Goal: Task Accomplishment & Management: Manage account settings

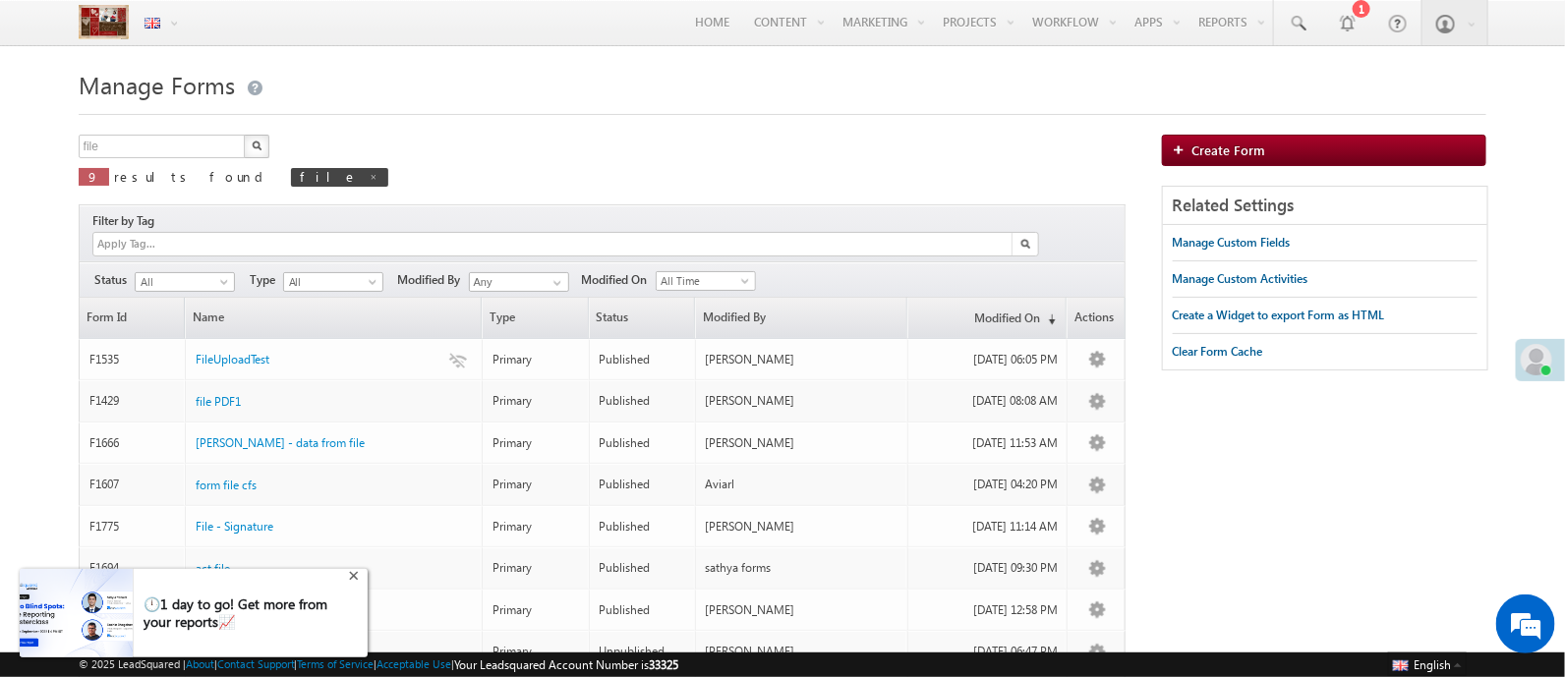
click at [352, 572] on div "+" at bounding box center [356, 574] width 24 height 24
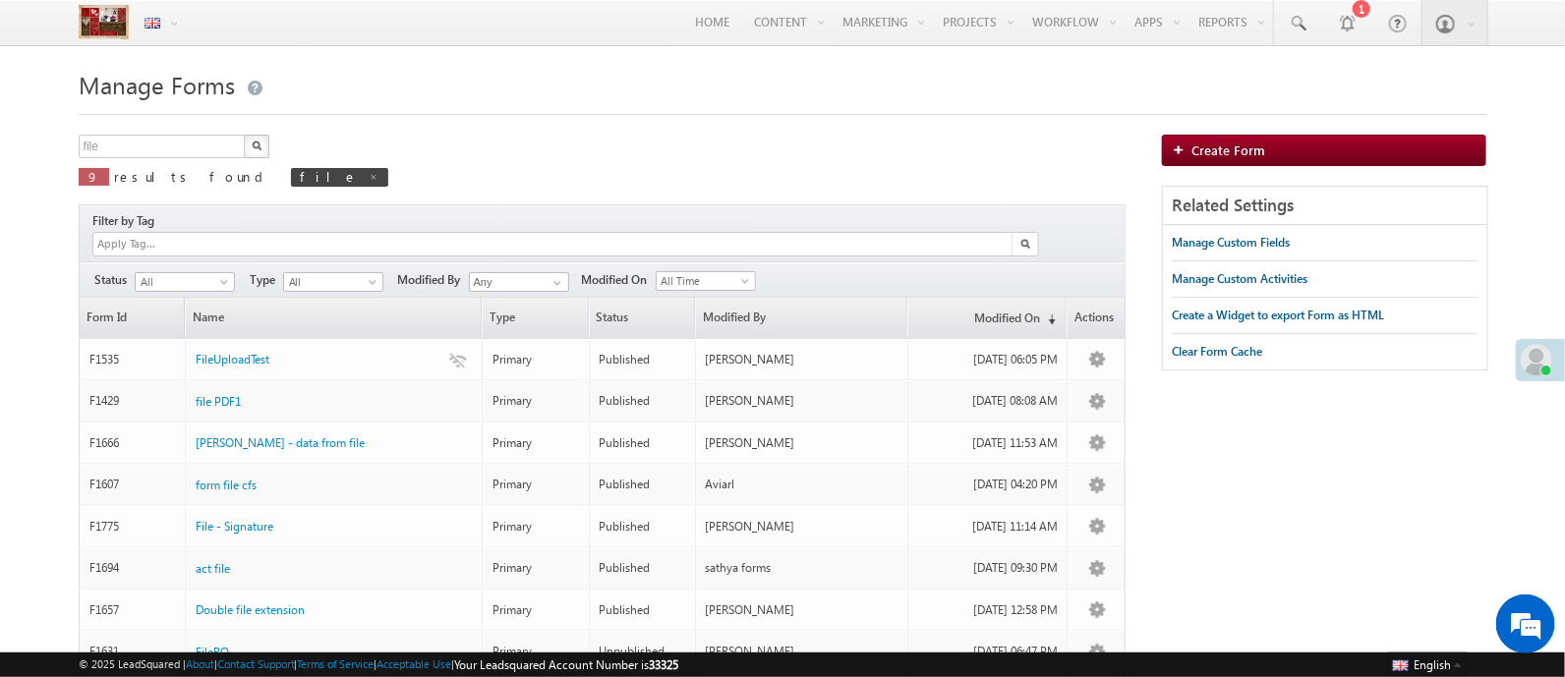
click at [577, 197] on div "file X 9 results found file" at bounding box center [602, 167] width 1047 height 65
drag, startPoint x: 577, startPoint y: 197, endPoint x: 133, endPoint y: 121, distance: 450.6
click at [133, 121] on div "Manage Forms file X 9 results found file Filter by Tag Filters Status All Draft" at bounding box center [783, 446] width 1408 height 764
click at [97, 90] on span "Manage Forms" at bounding box center [157, 84] width 156 height 31
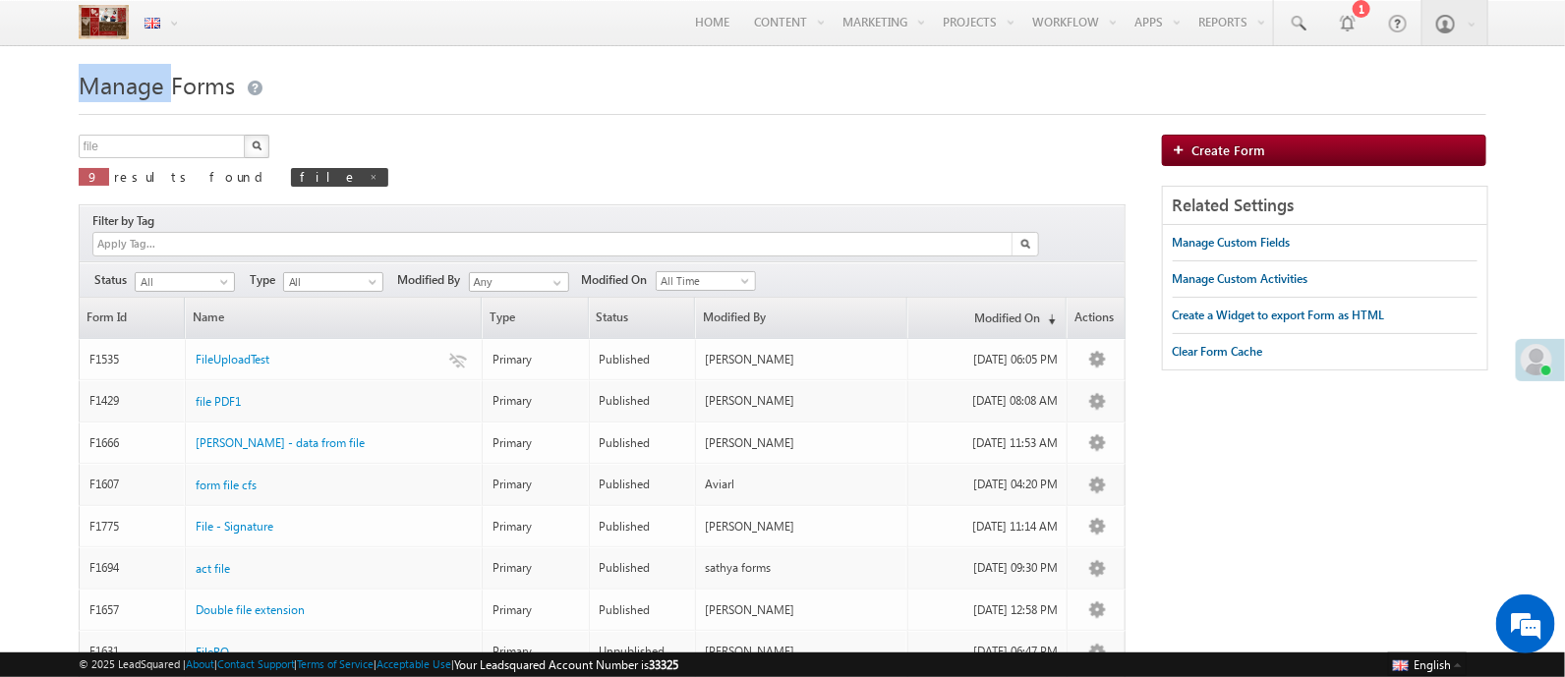
click at [97, 90] on span "Manage Forms" at bounding box center [157, 84] width 156 height 31
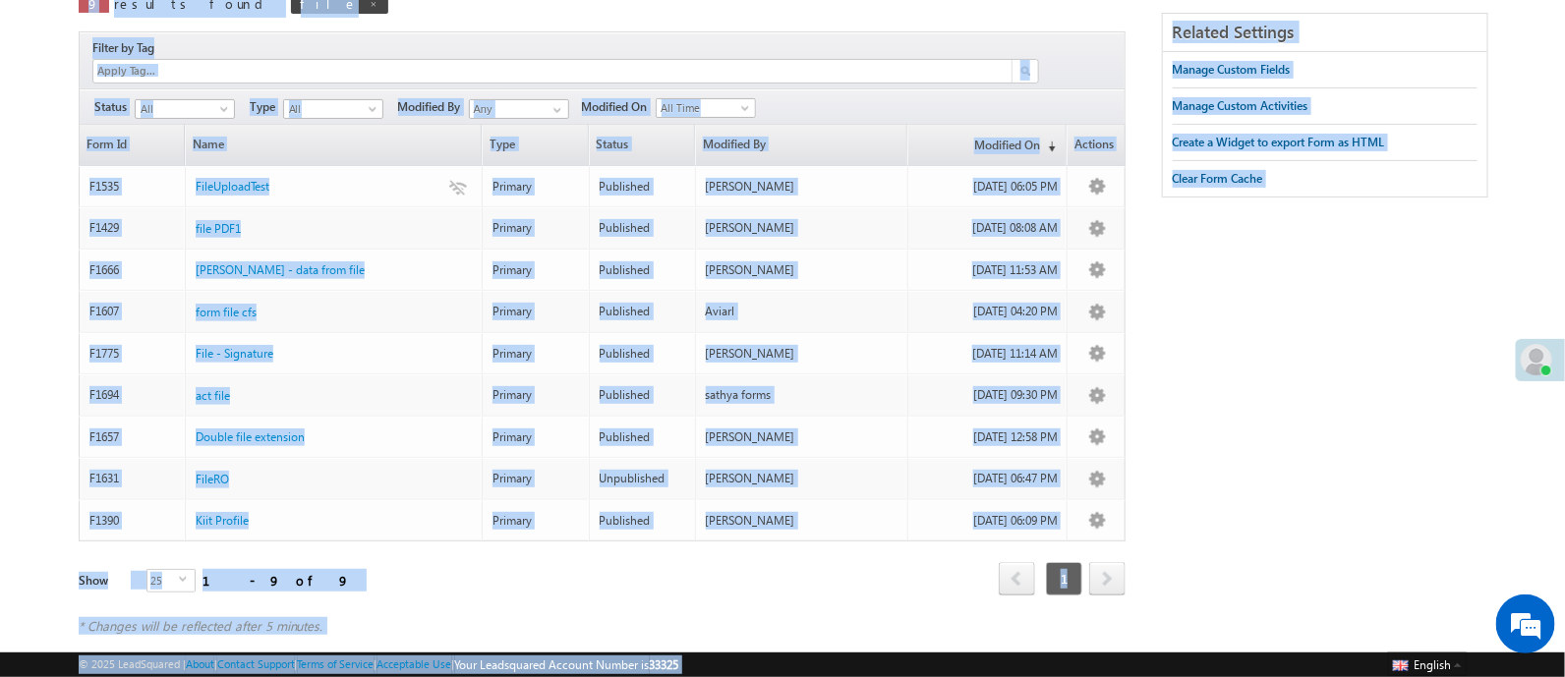
drag, startPoint x: 97, startPoint y: 90, endPoint x: 846, endPoint y: 665, distance: 944.2
click at [846, 655] on body "Menu English English Española latina हिंदी Bahasa Indonesia Português Tiếng Việ…" at bounding box center [782, 241] width 1565 height 828
click at [1235, 509] on div "file X 9 results found file Filter by Tag Filters Status All Draft" at bounding box center [783, 308] width 1408 height 693
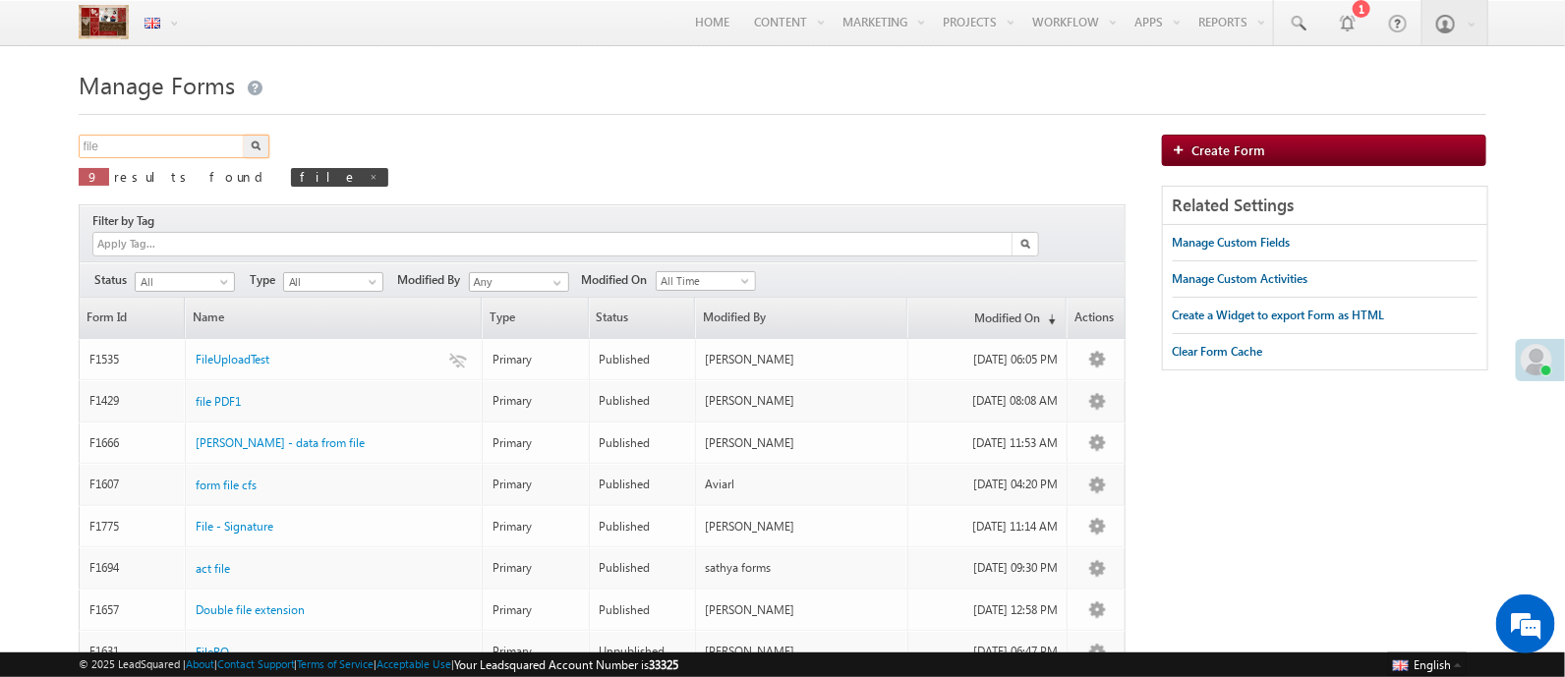
click at [192, 147] on input "file" at bounding box center [163, 147] width 168 height 24
click at [291, 174] on span "file" at bounding box center [339, 177] width 97 height 19
click at [369, 177] on span at bounding box center [374, 177] width 10 height 10
type input "Search Forms"
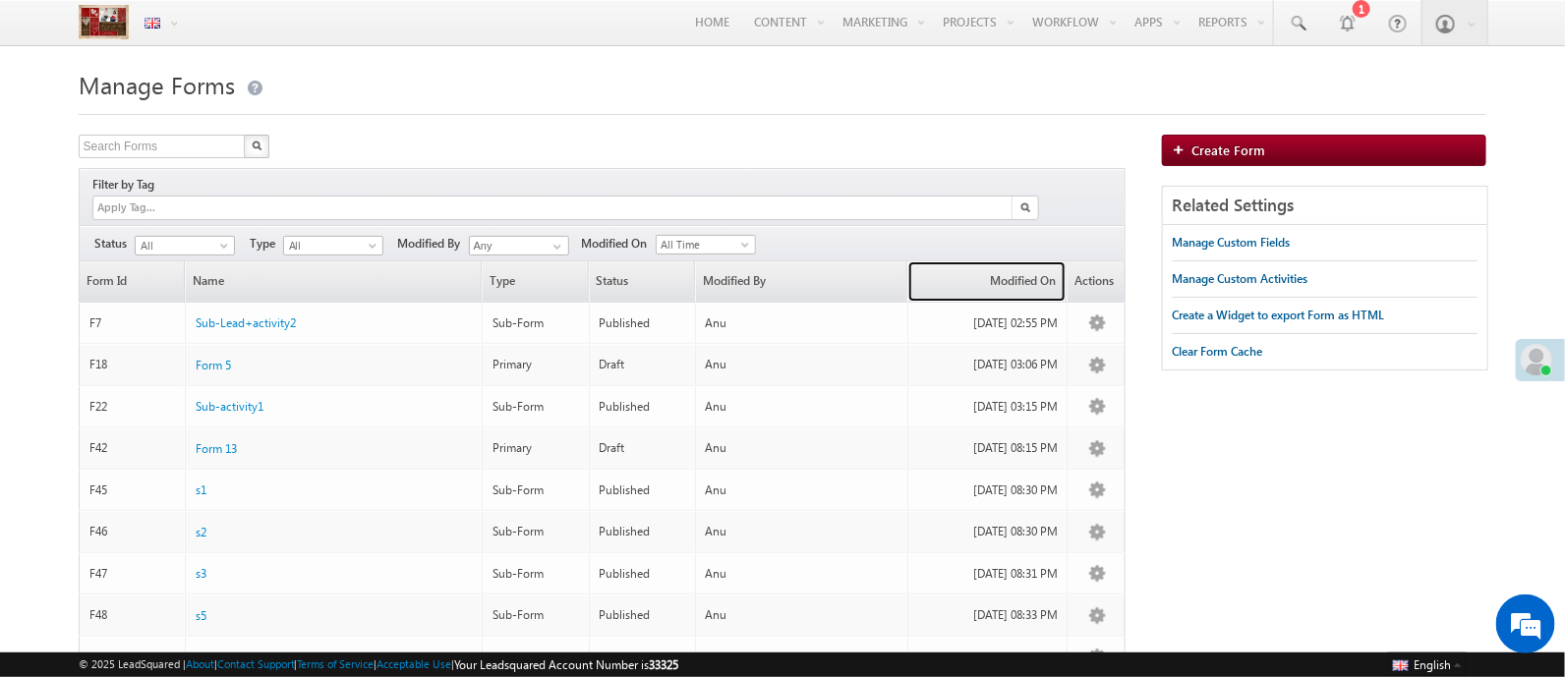
click at [1002, 268] on link "Modified On (sorted descending)" at bounding box center [986, 281] width 157 height 40
click at [1002, 268] on link "Modified On (sorted ascending)" at bounding box center [986, 281] width 157 height 40
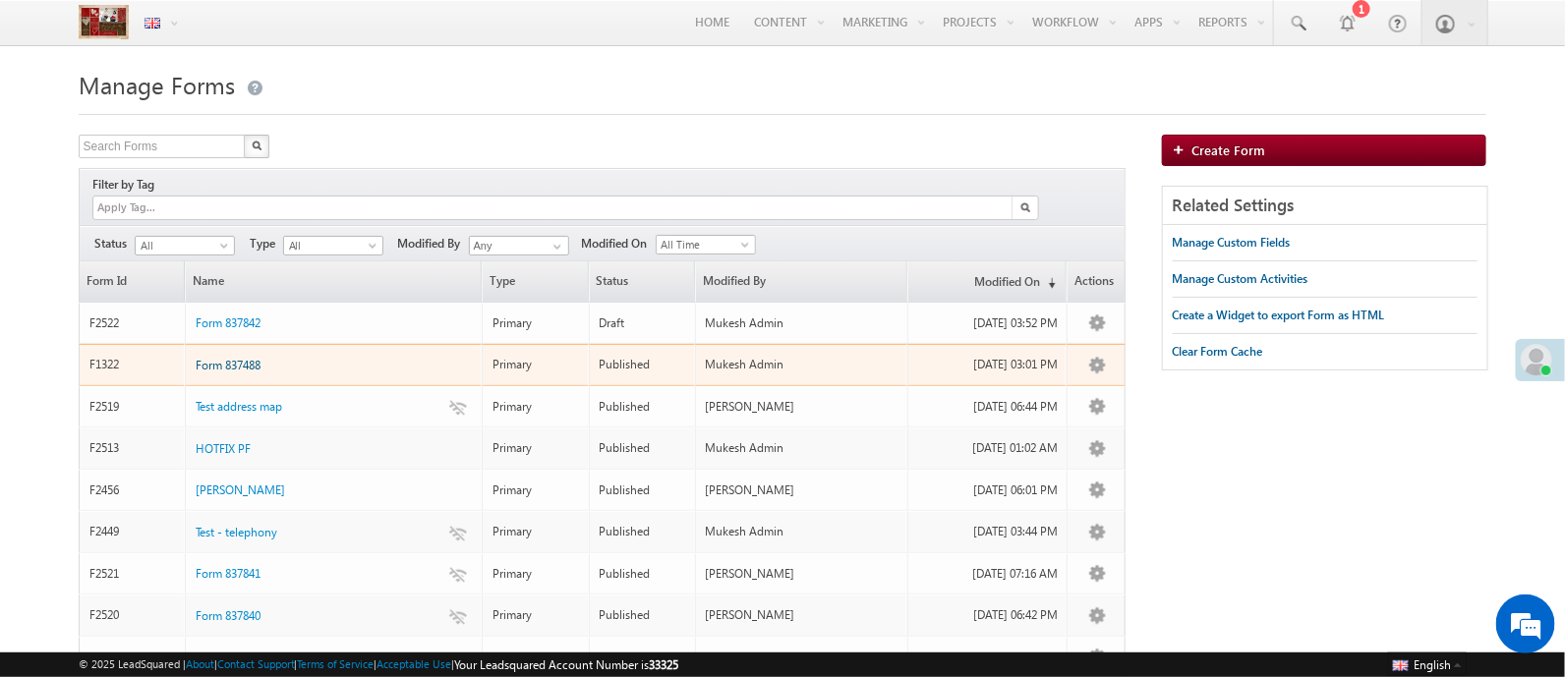
click at [260, 358] on span "Form 837488" at bounding box center [228, 365] width 65 height 15
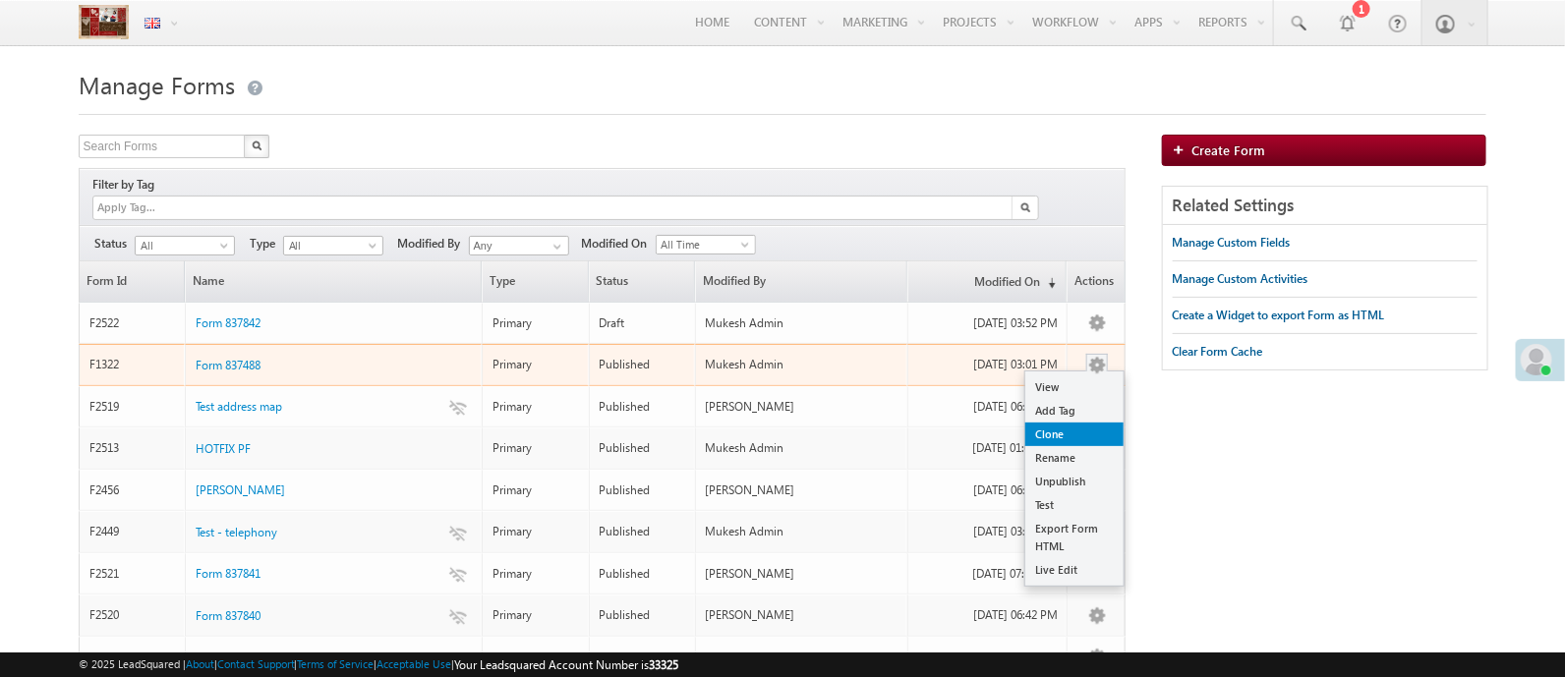
click at [1068, 423] on link "Clone" at bounding box center [1074, 435] width 98 height 24
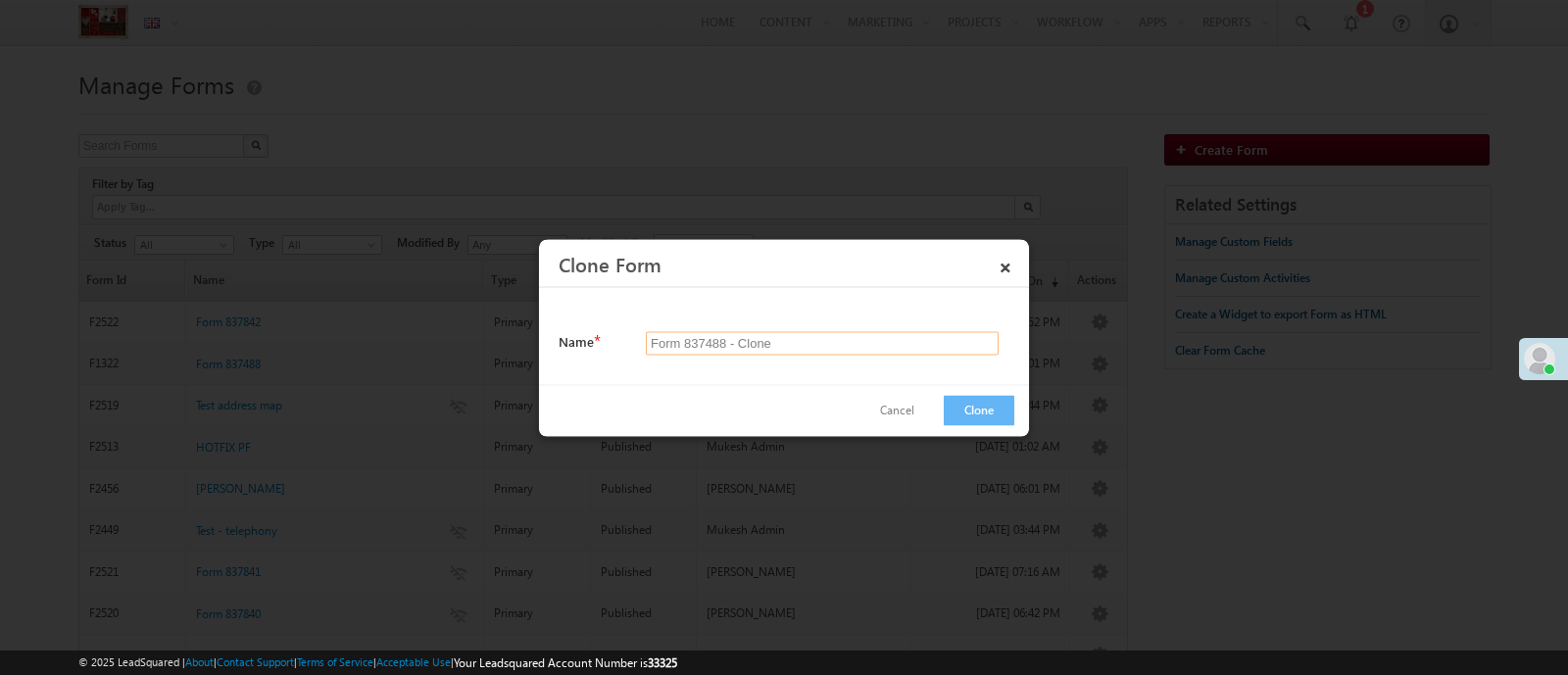
click at [649, 340] on input "Form 837488 - Clone" at bounding box center [822, 343] width 353 height 24
type input "New geo - Form 837488 - Clone"
click at [1002, 406] on button "Clone" at bounding box center [978, 410] width 71 height 30
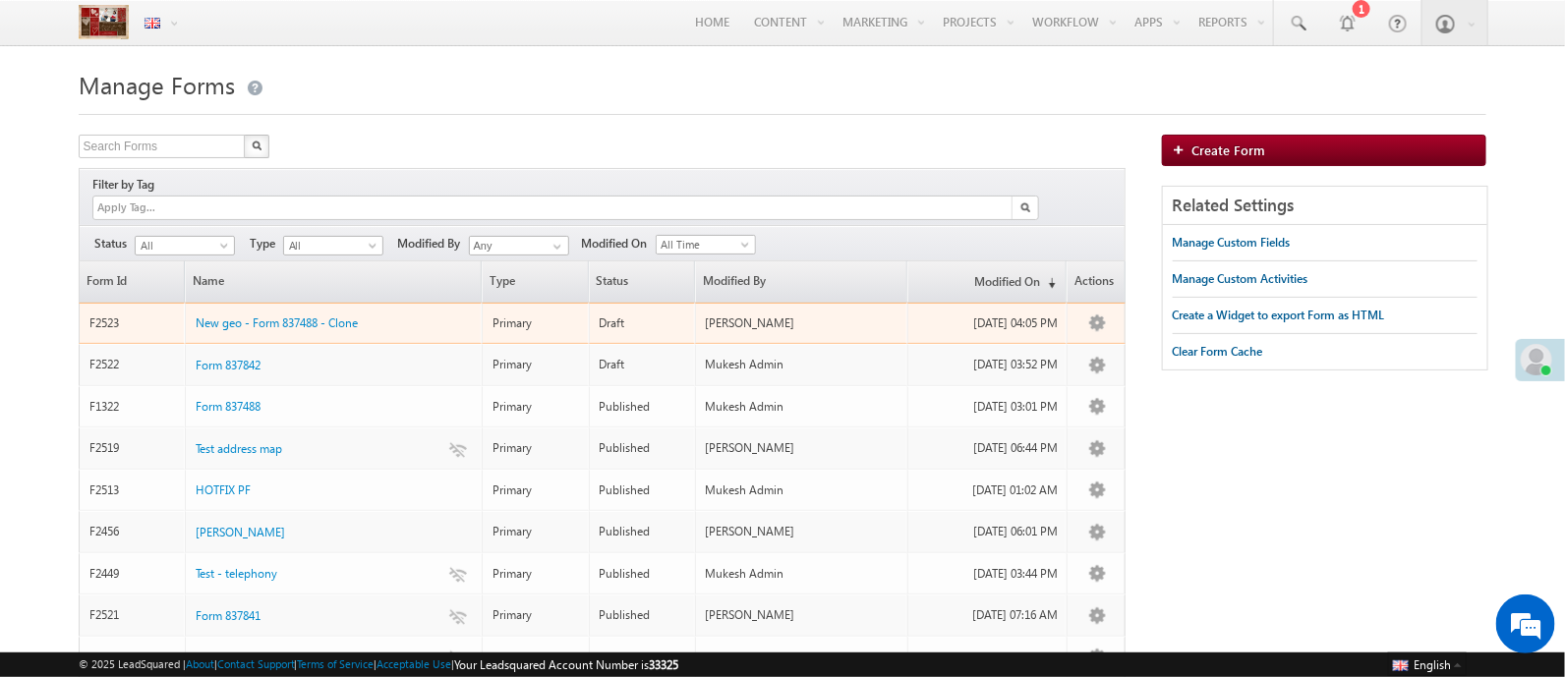
click at [267, 307] on div "New geo - Form 837488 - Clone" at bounding box center [335, 318] width 278 height 22
click at [267, 315] on span "New geo - Form 837488 - Clone" at bounding box center [277, 322] width 162 height 15
